Goal: Task Accomplishment & Management: Manage account settings

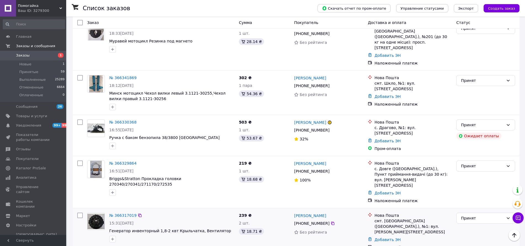
scroll to position [221, 0]
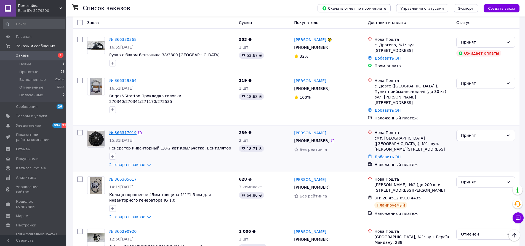
click at [122, 131] on link "№ 366317019" at bounding box center [122, 133] width 27 height 4
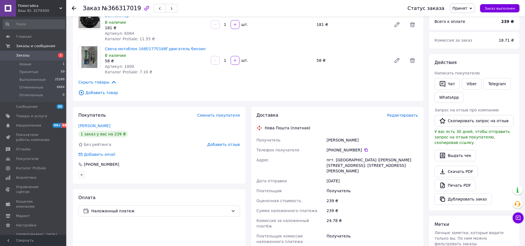
scroll to position [83, 0]
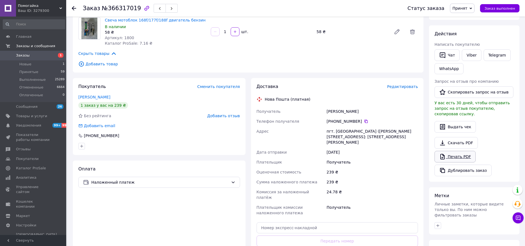
click at [452, 154] on link "Печать PDF" at bounding box center [455, 157] width 41 height 12
click at [158, 9] on icon "button" at bounding box center [159, 8] width 3 height 3
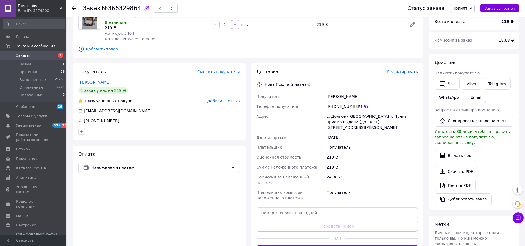
scroll to position [55, 0]
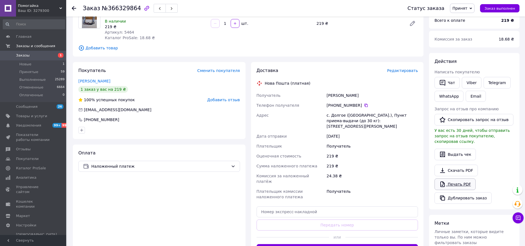
click at [456, 179] on link "Печать PDF" at bounding box center [455, 185] width 41 height 12
click at [158, 7] on span "button" at bounding box center [159, 8] width 3 height 4
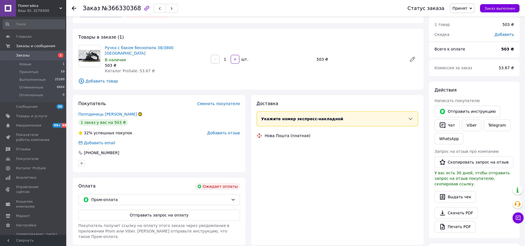
scroll to position [55, 0]
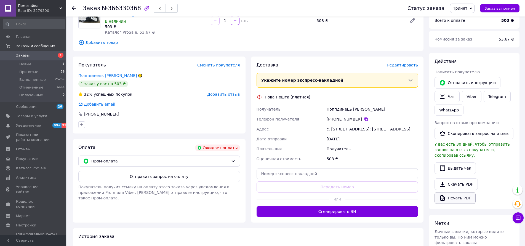
click at [457, 193] on link "Печать PDF" at bounding box center [455, 198] width 41 height 12
click at [154, 10] on button "button" at bounding box center [160, 8] width 12 height 9
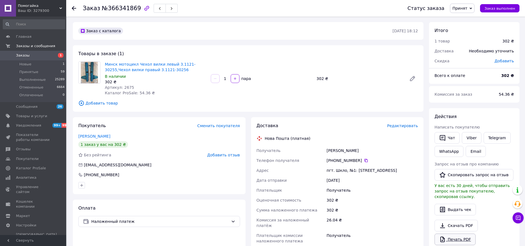
click at [455, 234] on link "Печать PDF" at bounding box center [455, 240] width 41 height 12
click at [158, 9] on icon "button" at bounding box center [159, 8] width 3 height 3
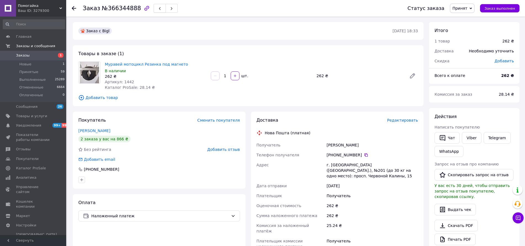
click at [158, 9] on icon "button" at bounding box center [159, 8] width 3 height 3
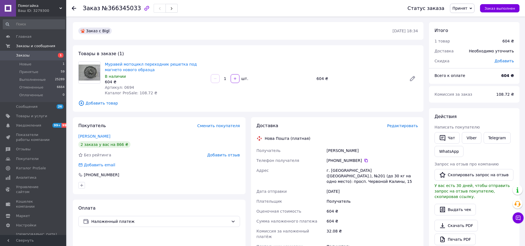
click at [104, 103] on span "Добавить товар" at bounding box center [248, 103] width 340 height 6
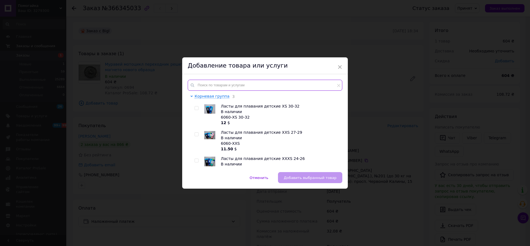
click at [220, 85] on input "text" at bounding box center [265, 85] width 155 height 11
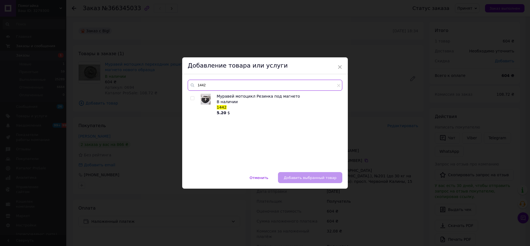
type input "1442"
click at [191, 99] on input "checkbox" at bounding box center [192, 99] width 4 height 4
checkbox input "true"
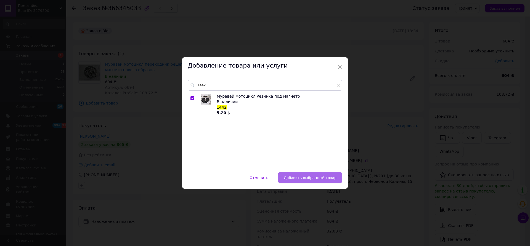
click at [314, 182] on button "Добавить выбранный товар" at bounding box center [310, 177] width 64 height 11
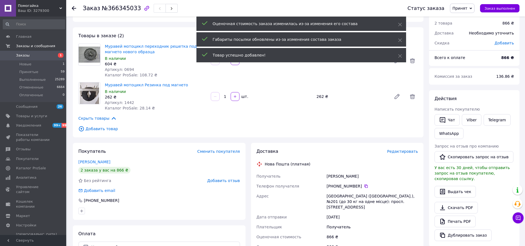
scroll to position [28, 0]
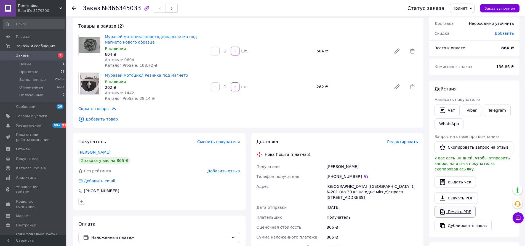
click at [460, 206] on link "Печать PDF" at bounding box center [455, 212] width 41 height 12
click at [31, 72] on span "Принятые" at bounding box center [28, 72] width 19 height 5
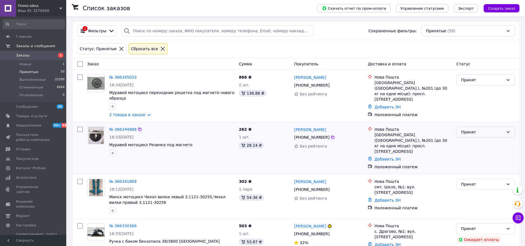
click at [499, 129] on div "Принят" at bounding box center [482, 132] width 43 height 6
click at [468, 150] on li "Отменен" at bounding box center [486, 149] width 58 height 10
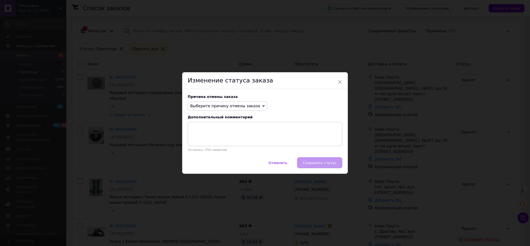
click at [250, 105] on span "Выберите причину отмены заказа" at bounding box center [227, 106] width 79 height 9
click at [206, 146] on li "Заказ-дубликат" at bounding box center [227, 148] width 79 height 8
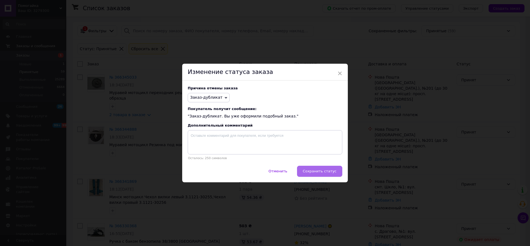
click at [323, 171] on span "Сохранить статус" at bounding box center [320, 171] width 34 height 4
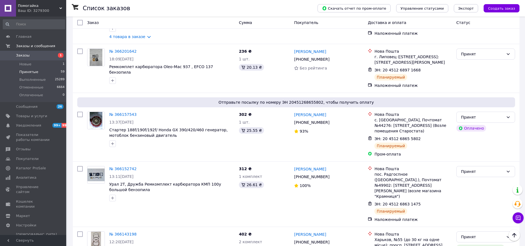
scroll to position [845, 0]
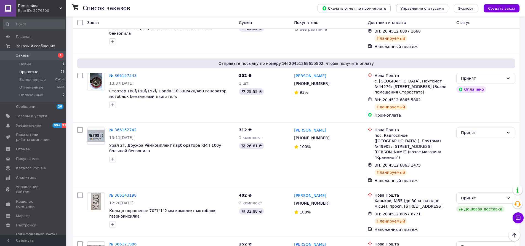
drag, startPoint x: 105, startPoint y: 233, endPoint x: 268, endPoint y: 238, distance: 162.9
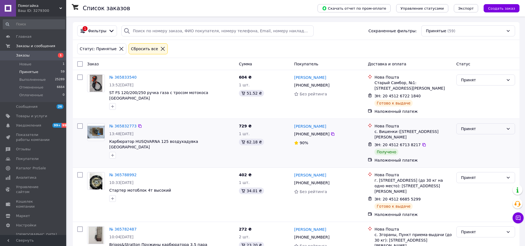
click at [501, 126] on div "Принят" at bounding box center [482, 129] width 43 height 6
click at [473, 134] on li "Выполнен" at bounding box center [486, 136] width 58 height 10
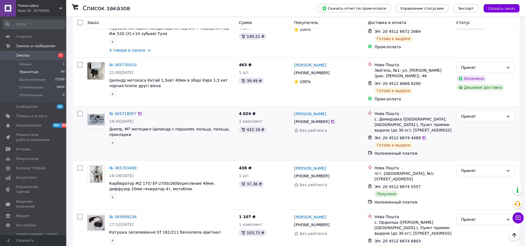
scroll to position [331, 0]
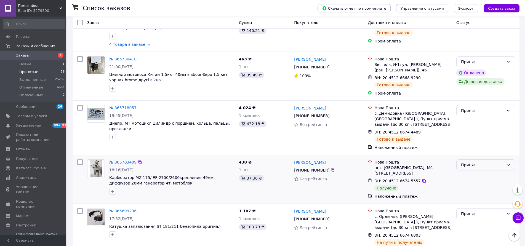
click at [476, 162] on div "Принят" at bounding box center [482, 165] width 43 height 6
click at [467, 159] on li "Выполнен" at bounding box center [486, 161] width 58 height 10
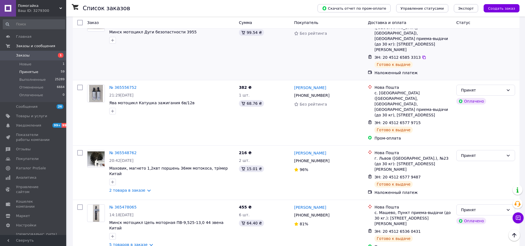
scroll to position [718, 0]
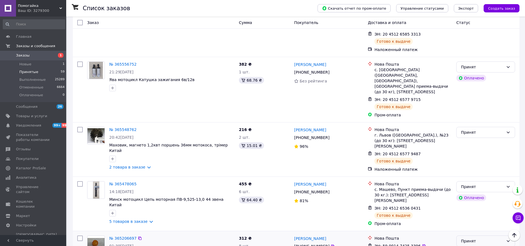
click at [483, 238] on div "Принят" at bounding box center [482, 241] width 43 height 6
click at [474, 203] on li "Выполнен" at bounding box center [486, 204] width 58 height 10
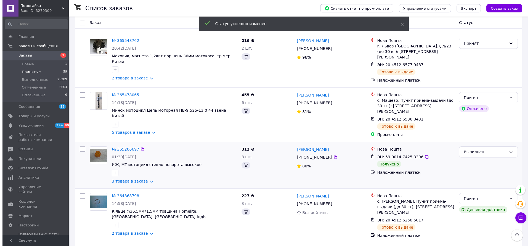
scroll to position [826, 0]
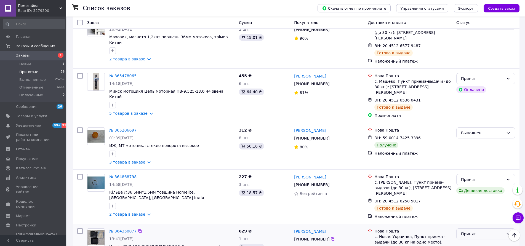
click at [481, 231] on div "Принят" at bounding box center [482, 234] width 43 height 6
click at [470, 201] on li "Отменен" at bounding box center [486, 201] width 58 height 10
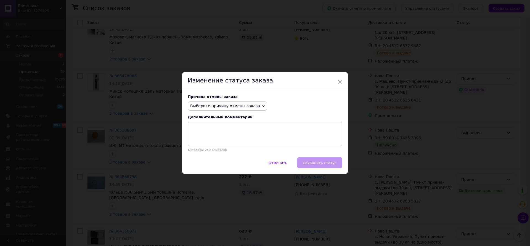
click at [262, 105] on icon at bounding box center [263, 106] width 2 height 2
click at [221, 131] on li "Оплата не поступила" at bounding box center [227, 133] width 79 height 8
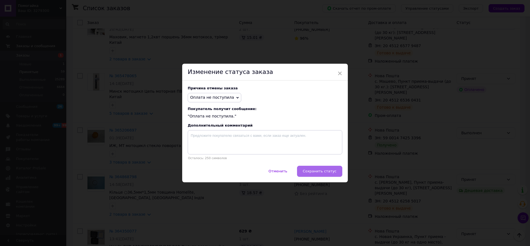
click at [321, 173] on span "Сохранить статус" at bounding box center [320, 171] width 34 height 4
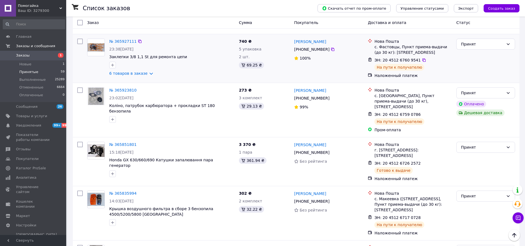
scroll to position [896, 0]
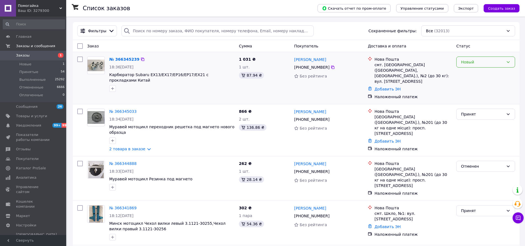
click at [495, 58] on div "Новый" at bounding box center [486, 62] width 59 height 11
click at [486, 70] on li "Принят" at bounding box center [486, 74] width 58 height 10
click at [120, 58] on link "№ 366345239" at bounding box center [122, 59] width 27 height 4
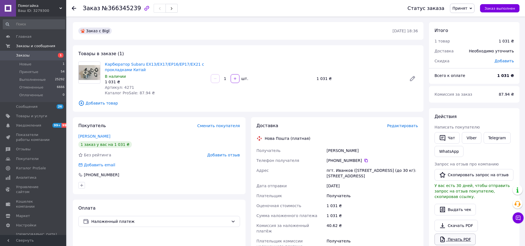
click at [456, 234] on link "Печать PDF" at bounding box center [455, 240] width 41 height 12
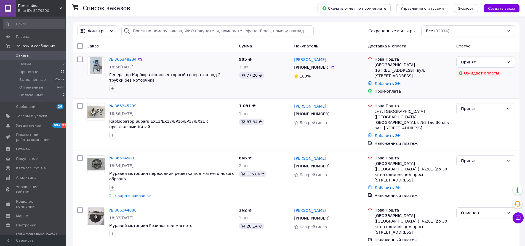
click at [127, 58] on link "№ 366348234" at bounding box center [122, 59] width 27 height 4
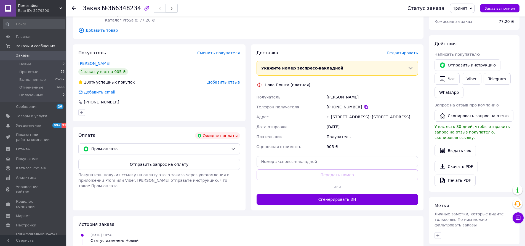
scroll to position [83, 0]
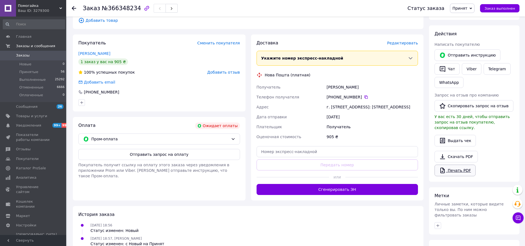
click at [458, 165] on link "Печать PDF" at bounding box center [455, 171] width 41 height 12
click at [37, 54] on span "Заказы" at bounding box center [33, 55] width 35 height 5
